Goal: Find specific page/section: Find specific page/section

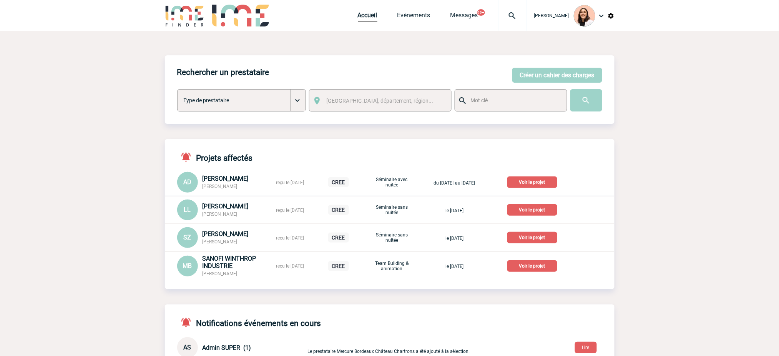
drag, startPoint x: 509, startPoint y: 18, endPoint x: 505, endPoint y: 43, distance: 25.3
click at [508, 18] on img at bounding box center [513, 15] width 28 height 9
click at [507, 53] on input "search" at bounding box center [476, 58] width 106 height 11
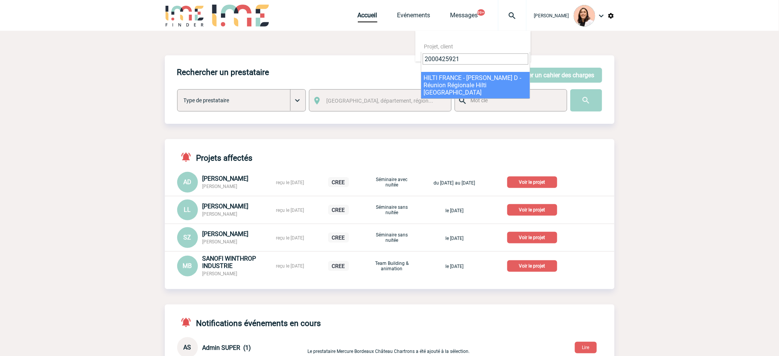
type input "2000425921"
select select "25422"
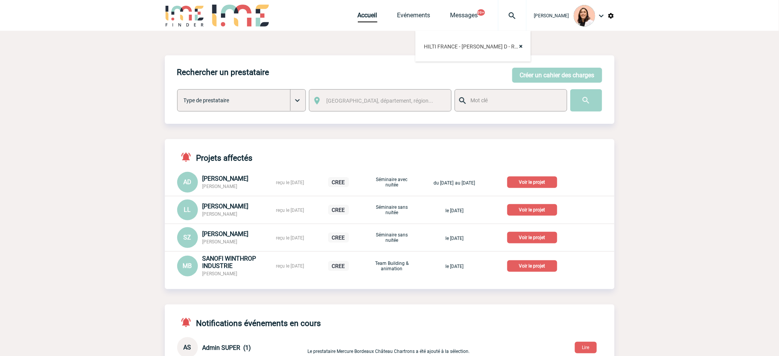
click at [433, 82] on div "Rechercher un prestataire Créer un cahier des charges Créer un cahier des charg…" at bounding box center [390, 89] width 450 height 68
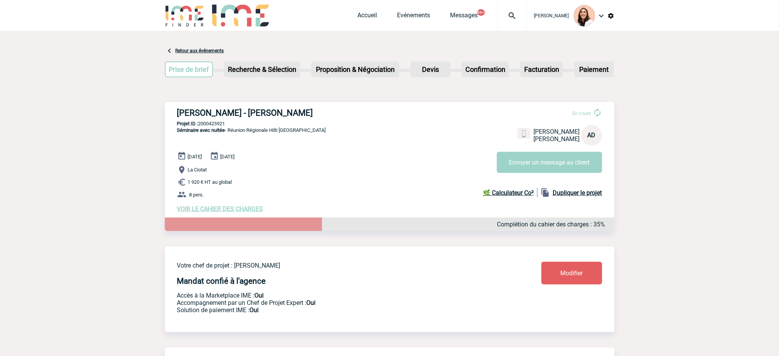
click at [248, 106] on div "[PERSON_NAME] - [PERSON_NAME] En cours [PERSON_NAME] AD Envoyer un message au c…" at bounding box center [390, 160] width 450 height 117
click at [248, 105] on div "[PERSON_NAME] - [PERSON_NAME] En cours [PERSON_NAME] AD Envoyer un message au c…" at bounding box center [390, 160] width 450 height 117
copy div "[PERSON_NAME] - [PERSON_NAME]"
click at [202, 121] on p "Projet ID : 2000425921" at bounding box center [390, 124] width 450 height 6
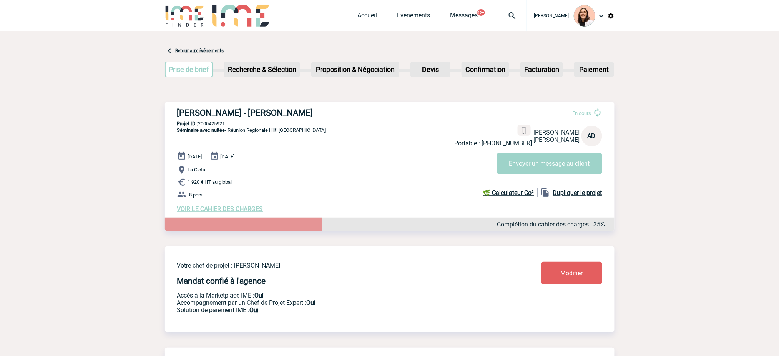
click at [219, 125] on p "Projet ID : 2000425921" at bounding box center [390, 124] width 450 height 6
copy p "2000425921"
drag, startPoint x: 347, startPoint y: 168, endPoint x: 276, endPoint y: 163, distance: 71.6
click at [344, 168] on p "La Ciotat" at bounding box center [396, 169] width 438 height 9
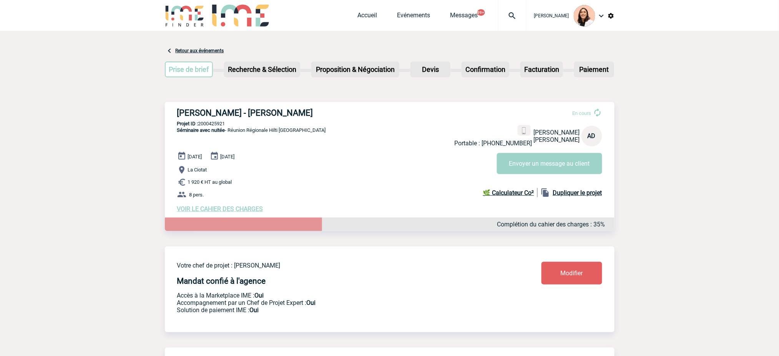
drag, startPoint x: 225, startPoint y: 156, endPoint x: 189, endPoint y: 155, distance: 35.8
click at [188, 155] on div "[DATE] [DATE] [GEOGRAPHIC_DATA] 1 920 € HT au global 8 pers. VOIR LE CAHIER DES…" at bounding box center [396, 181] width 438 height 61
copy span "[DATE]"
click at [231, 193] on p "8 pers." at bounding box center [396, 194] width 438 height 9
